Goal: Transaction & Acquisition: Purchase product/service

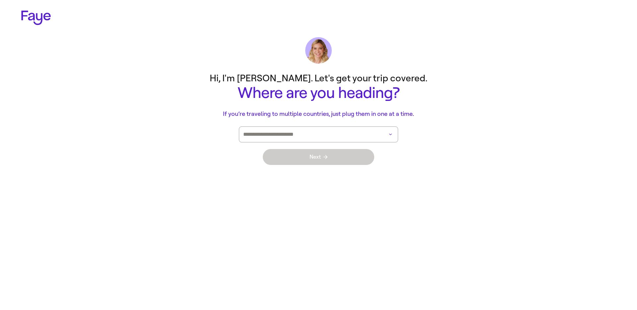
click at [309, 136] on input at bounding box center [309, 134] width 132 height 15
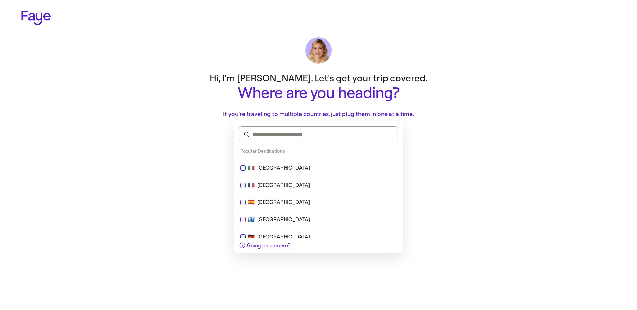
click at [268, 205] on div "Spain" at bounding box center [283, 202] width 52 height 8
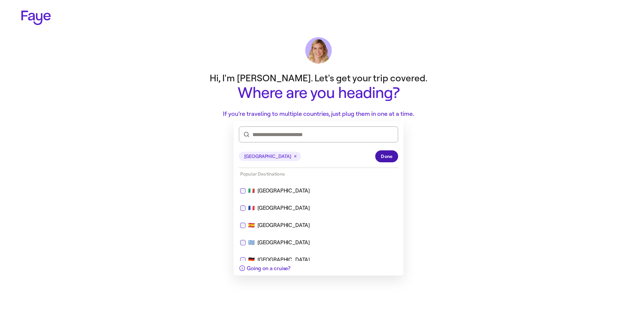
click at [392, 154] on span "Done" at bounding box center [387, 156] width 12 height 7
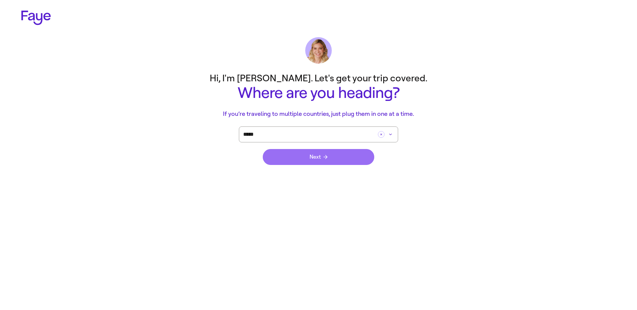
click at [341, 159] on button "Next" at bounding box center [318, 157] width 111 height 16
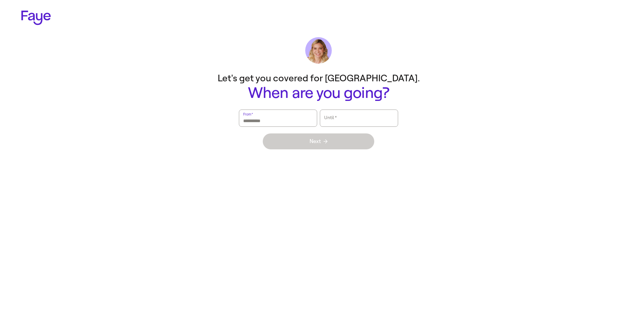
click at [264, 120] on input "From   *" at bounding box center [278, 117] width 70 height 15
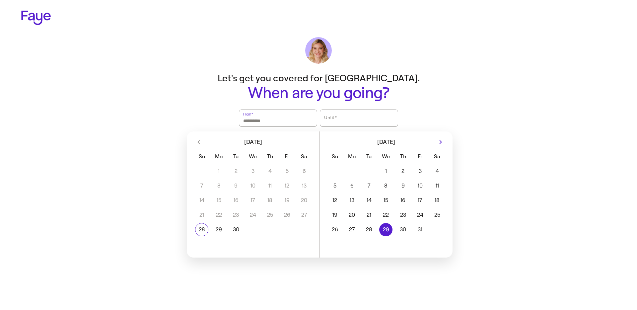
click at [382, 224] on button "29" at bounding box center [386, 229] width 17 height 13
click at [425, 232] on button "31" at bounding box center [420, 229] width 17 height 13
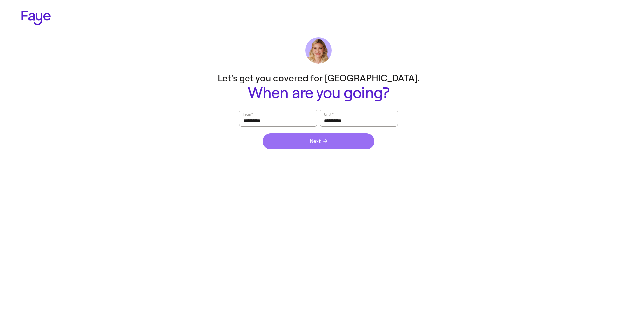
click at [328, 138] on button "Next" at bounding box center [318, 141] width 111 height 16
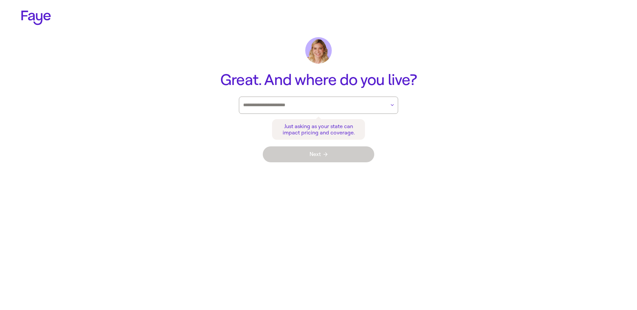
click at [322, 110] on div at bounding box center [314, 105] width 142 height 17
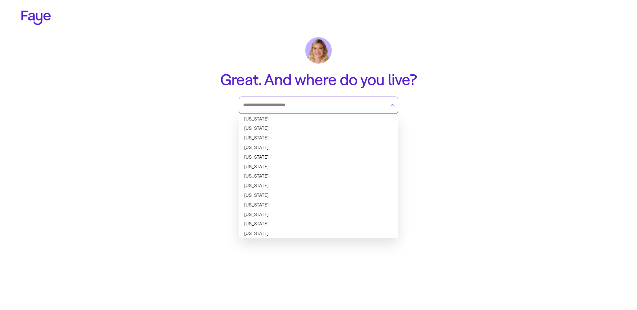
click at [287, 126] on li "Alaska" at bounding box center [318, 129] width 159 height 10
type input "******"
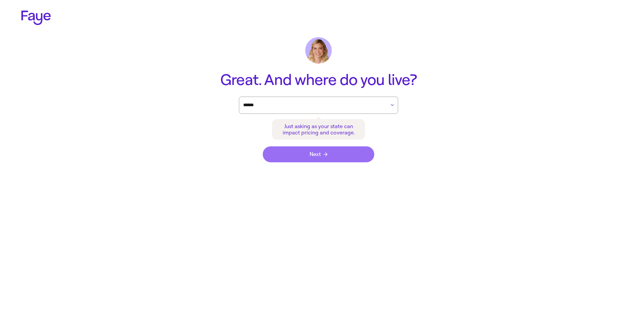
click at [310, 156] on span "Next" at bounding box center [319, 154] width 18 height 5
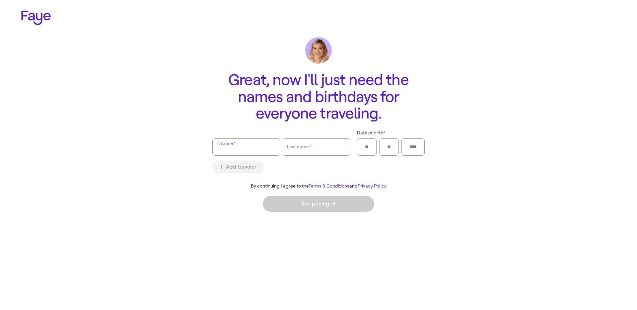
click at [321, 46] on img at bounding box center [318, 50] width 27 height 27
click at [43, 22] on icon at bounding box center [36, 18] width 30 height 15
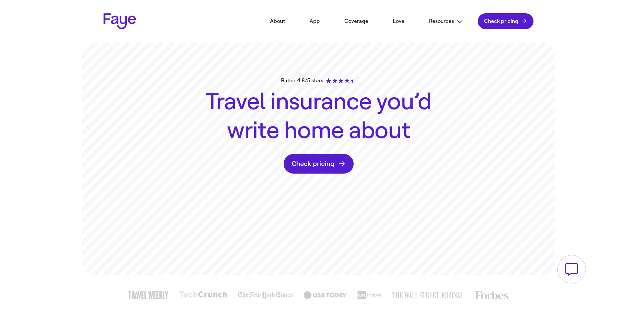
click at [310, 173] on link "Check pricing" at bounding box center [319, 164] width 70 height 20
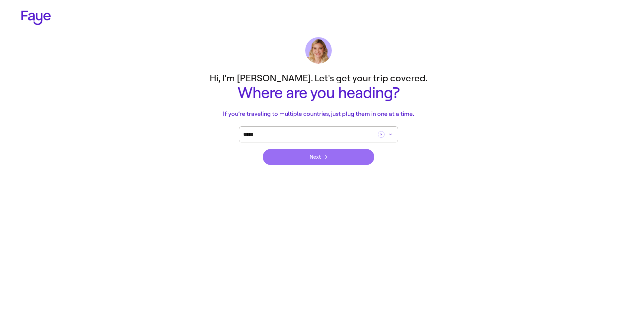
click at [335, 163] on button "Next" at bounding box center [318, 157] width 111 height 16
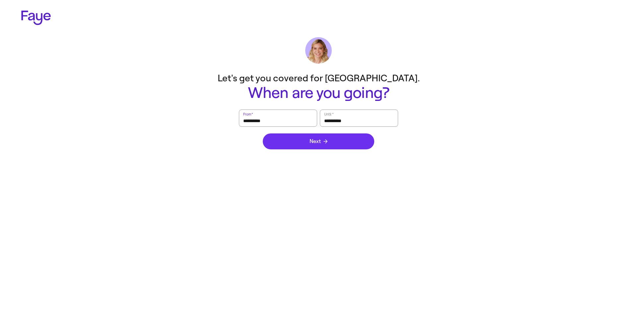
click at [318, 141] on span "Next" at bounding box center [319, 141] width 18 height 5
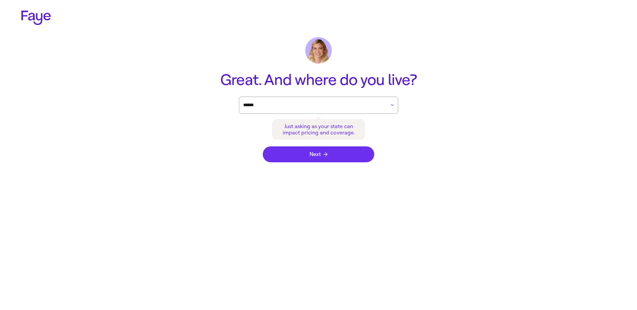
click at [296, 152] on button "Next" at bounding box center [318, 154] width 111 height 16
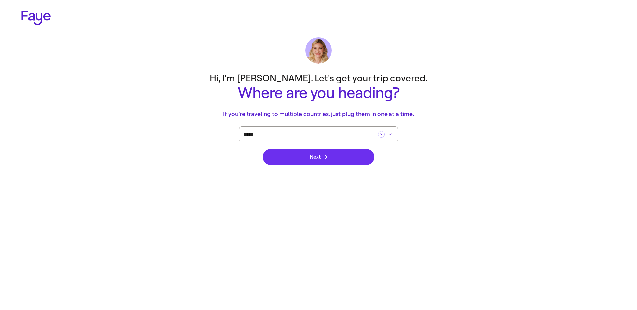
click at [299, 163] on button "Next" at bounding box center [318, 157] width 111 height 16
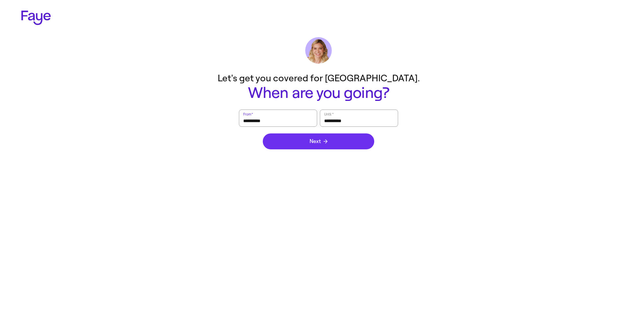
click at [310, 149] on button "Next" at bounding box center [318, 141] width 111 height 16
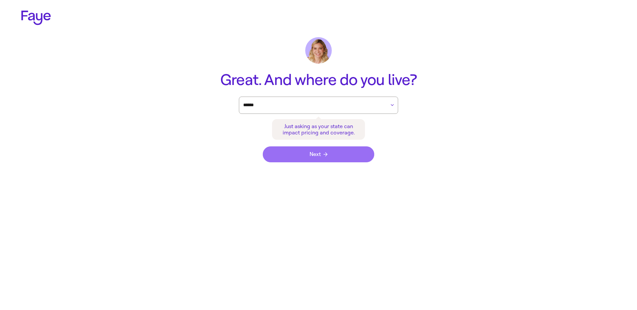
click at [310, 154] on span "Next" at bounding box center [319, 154] width 18 height 5
